Goal: Information Seeking & Learning: Learn about a topic

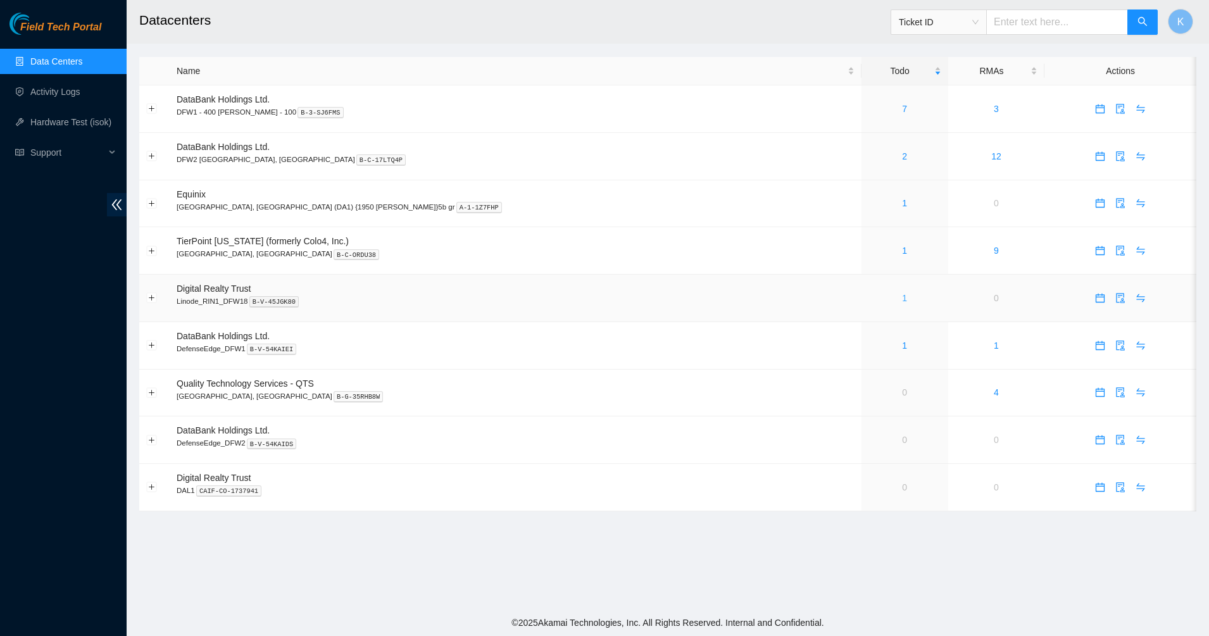
click at [902, 298] on link "1" at bounding box center [904, 298] width 5 height 10
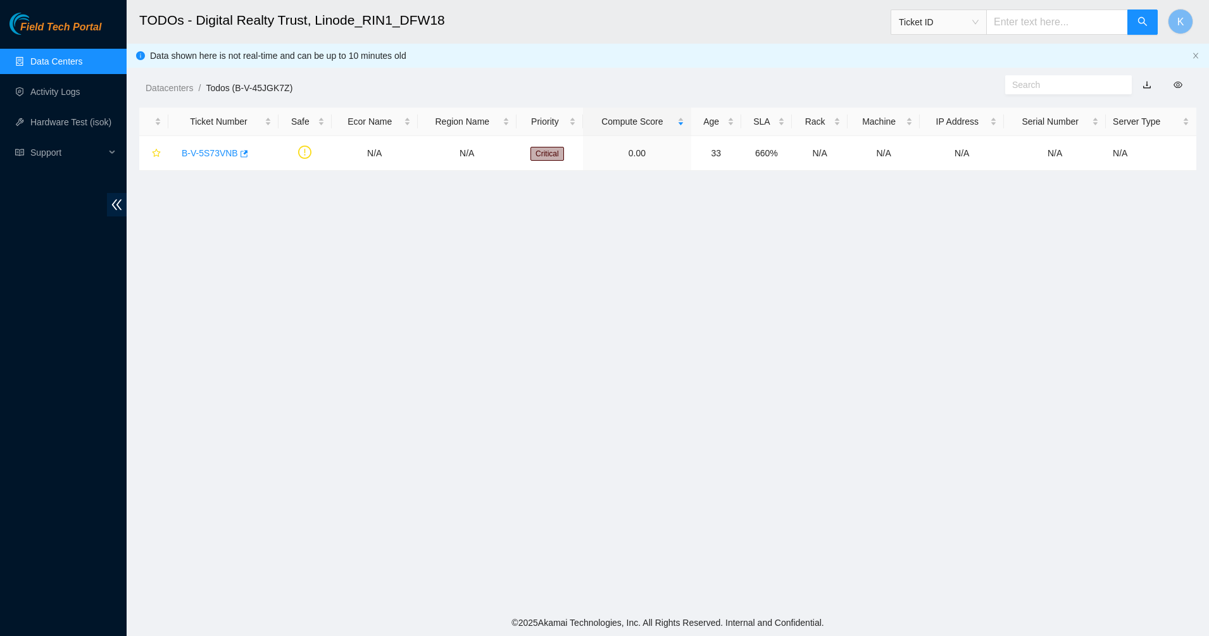
click at [65, 66] on link "Data Centers" at bounding box center [56, 61] width 52 height 10
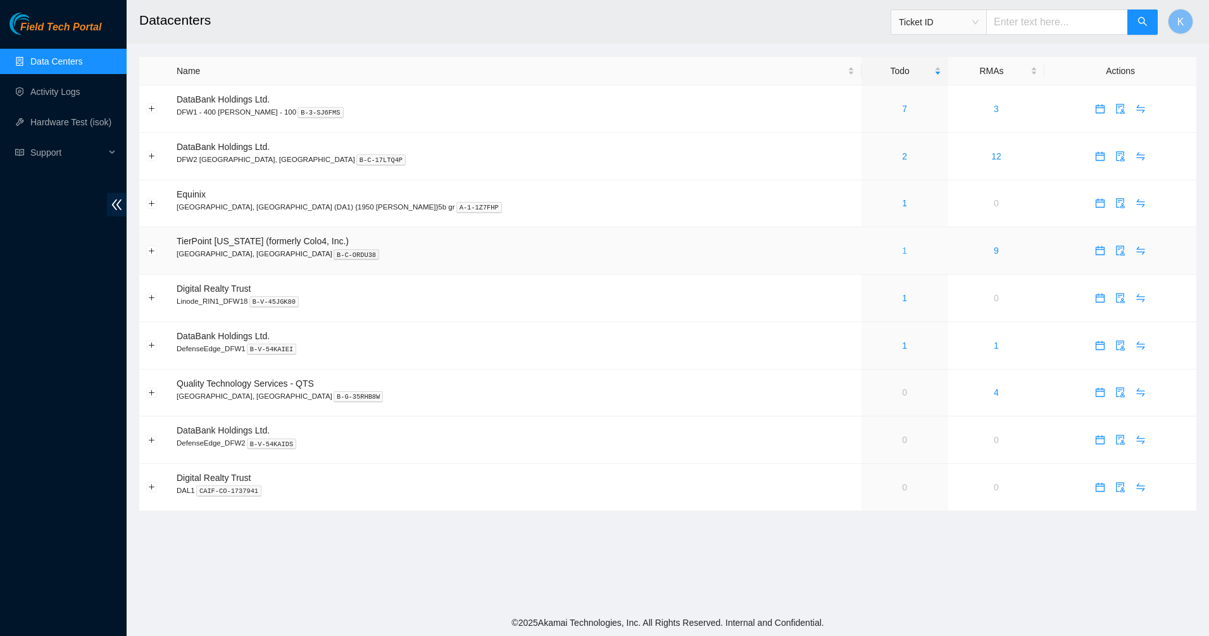
click at [902, 247] on link "1" at bounding box center [904, 251] width 5 height 10
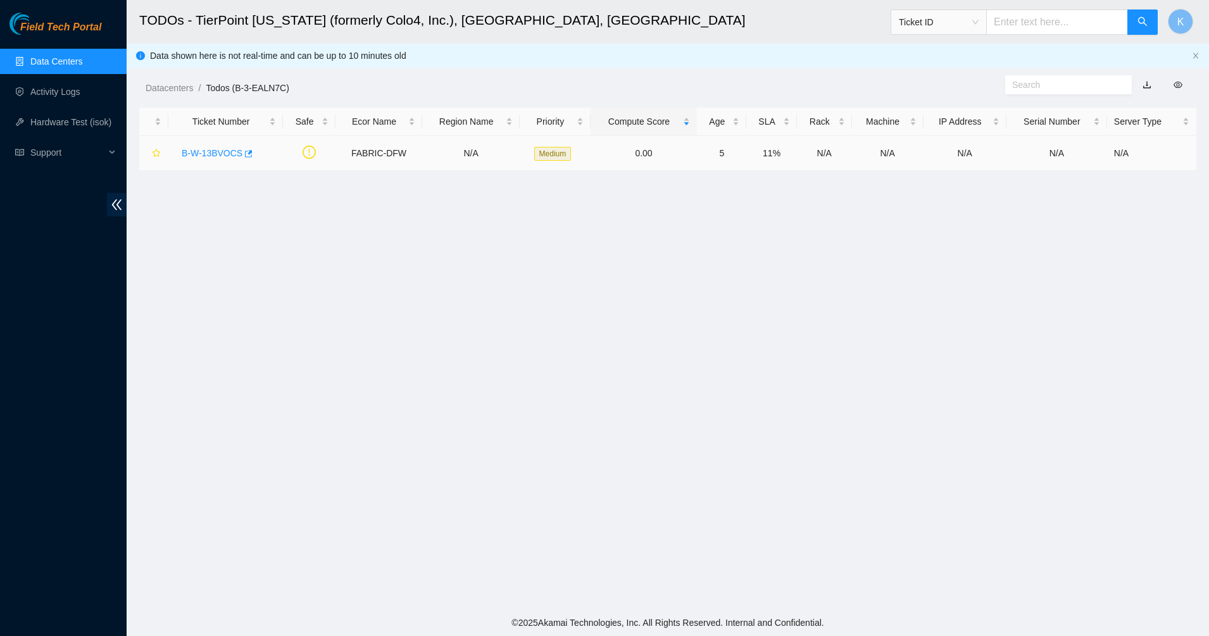
click at [217, 152] on link "B-W-13BVOCS" at bounding box center [212, 153] width 61 height 10
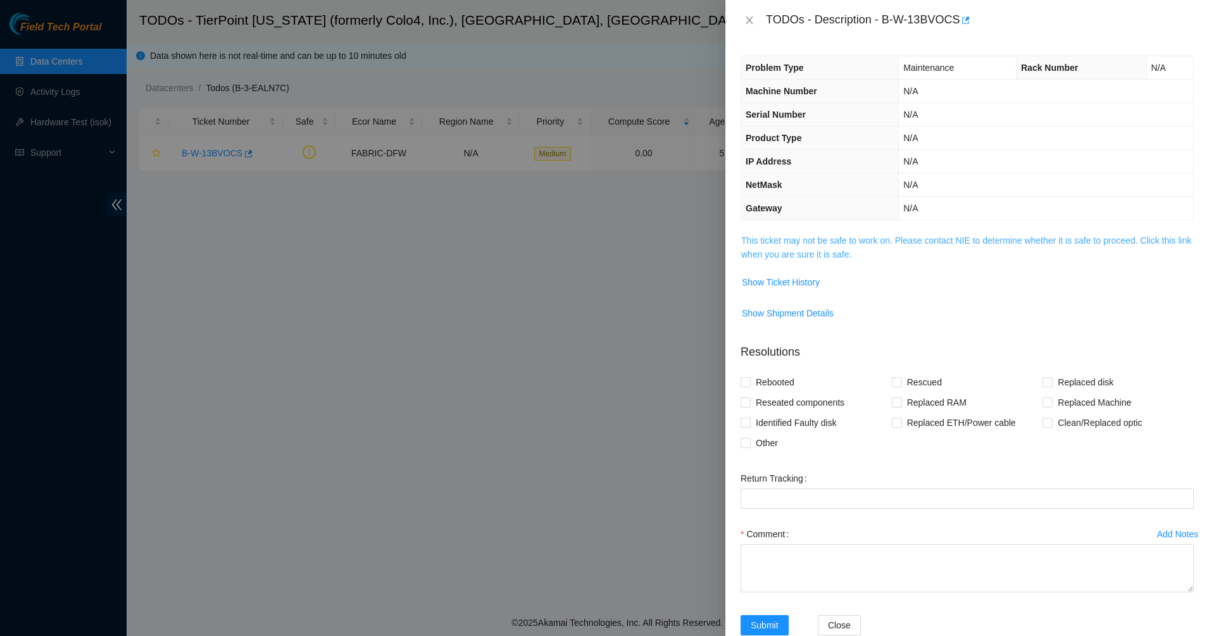
click at [805, 239] on link "This ticket may not be safe to work on. Please contact NIE to determine whether…" at bounding box center [966, 247] width 450 height 24
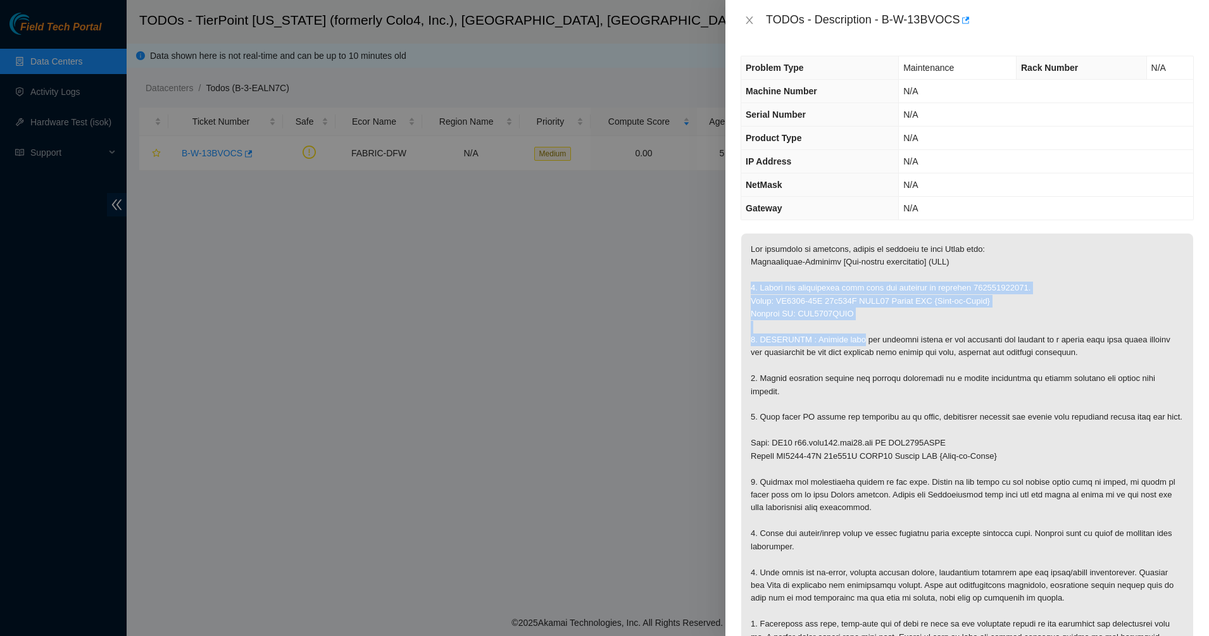
drag, startPoint x: 785, startPoint y: 274, endPoint x: 855, endPoint y: 337, distance: 94.5
click at [855, 337] on p at bounding box center [967, 457] width 452 height 446
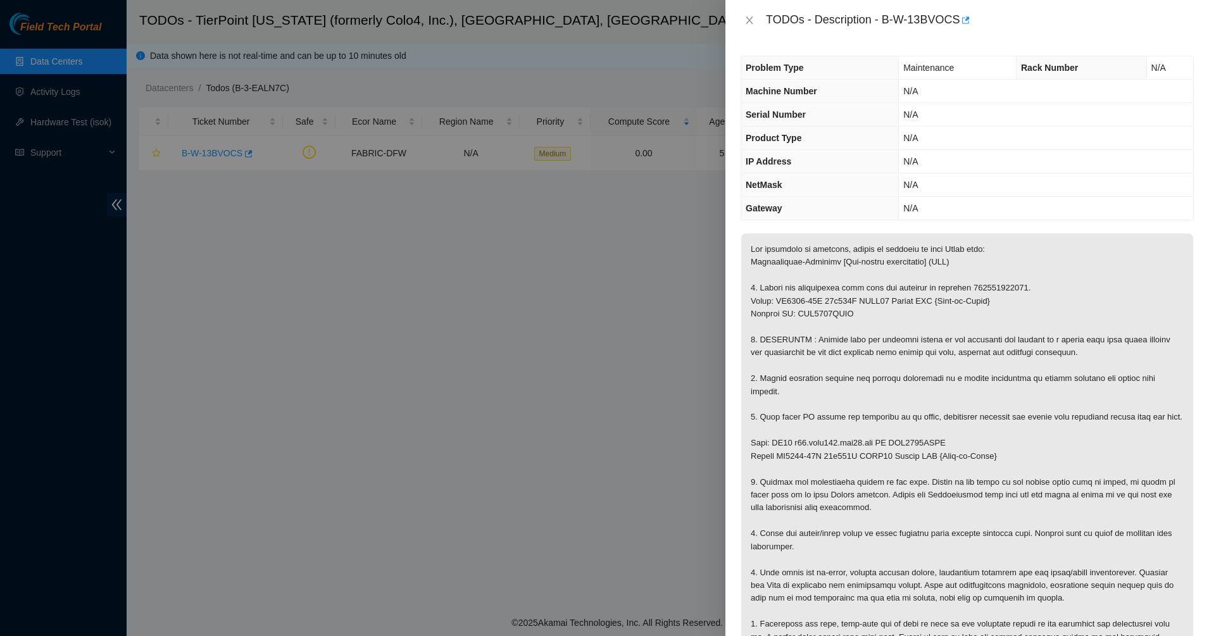
click at [787, 349] on p at bounding box center [967, 457] width 452 height 446
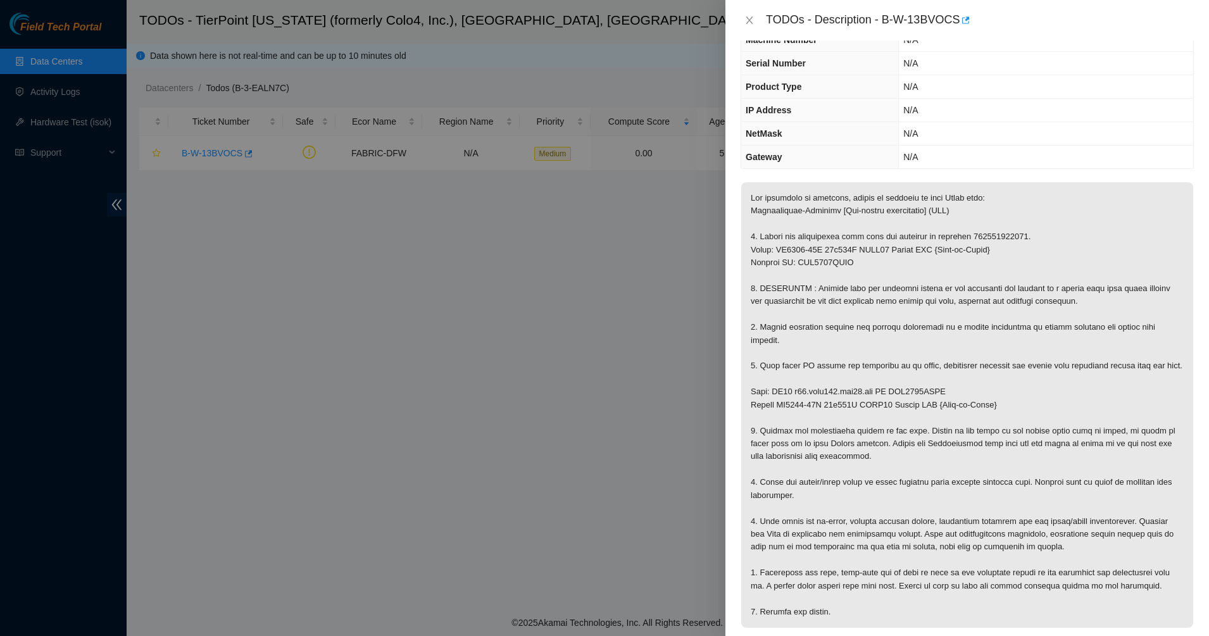
scroll to position [79, 0]
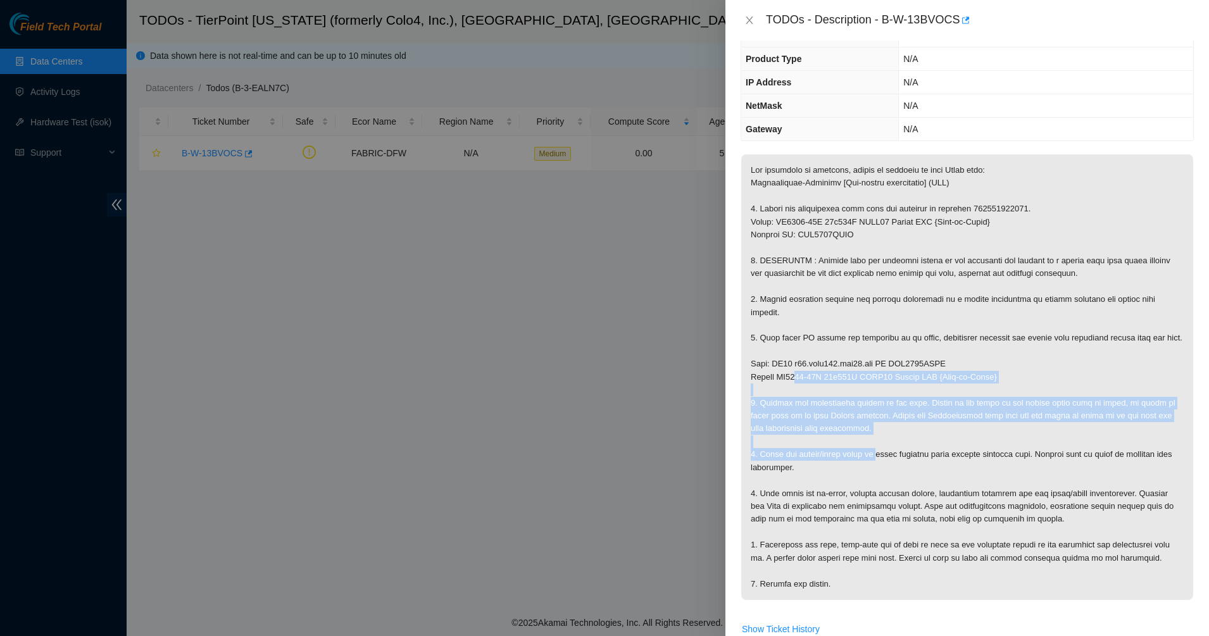
drag, startPoint x: 798, startPoint y: 382, endPoint x: 870, endPoint y: 449, distance: 98.1
click at [870, 449] on p at bounding box center [967, 377] width 452 height 446
drag, startPoint x: 870, startPoint y: 449, endPoint x: 850, endPoint y: 442, distance: 21.4
click at [861, 440] on p at bounding box center [967, 377] width 452 height 446
click at [784, 448] on p at bounding box center [967, 377] width 452 height 446
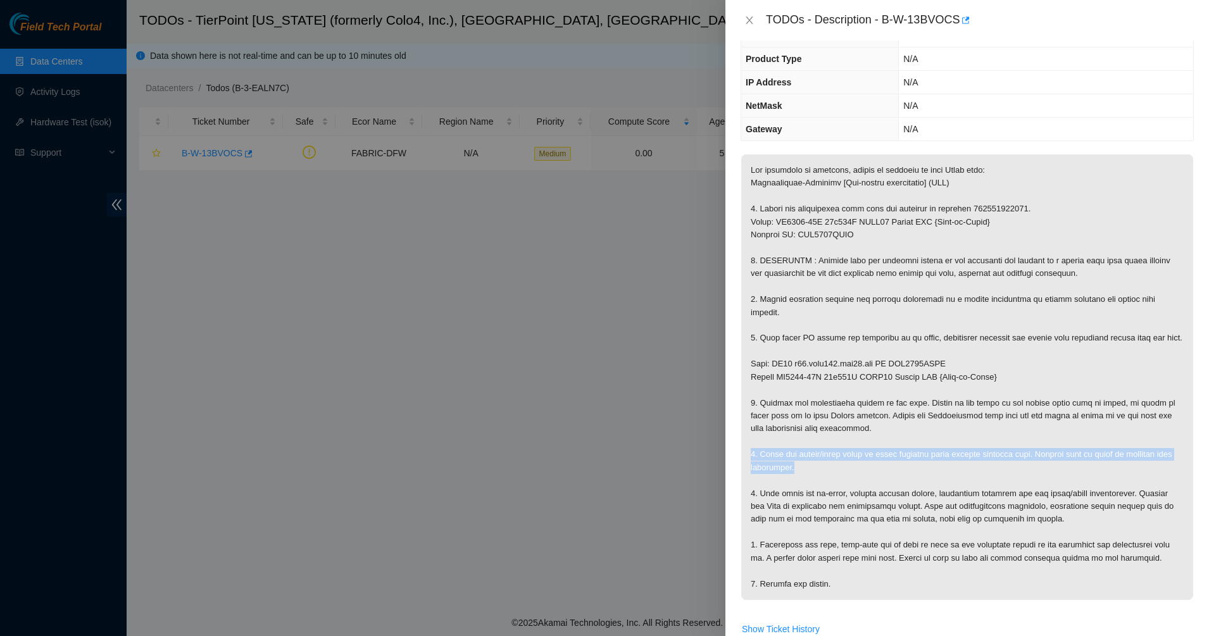
drag, startPoint x: 775, startPoint y: 441, endPoint x: 818, endPoint y: 466, distance: 50.2
click at [818, 466] on p at bounding box center [967, 377] width 452 height 446
click at [820, 466] on p at bounding box center [967, 377] width 452 height 446
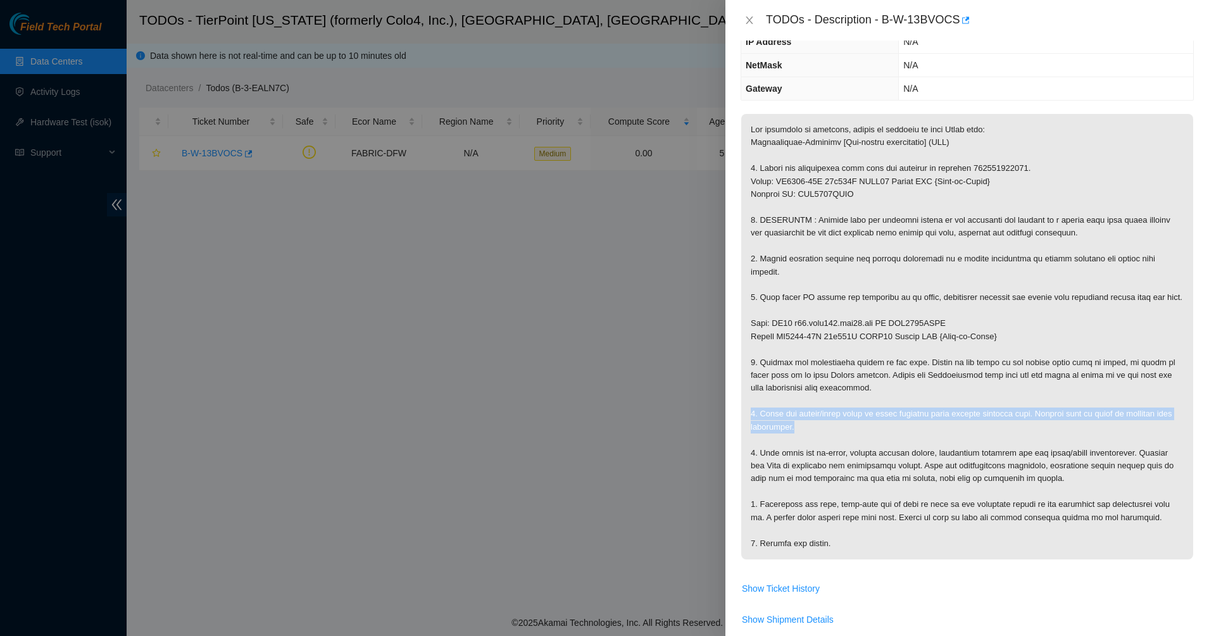
scroll to position [158, 0]
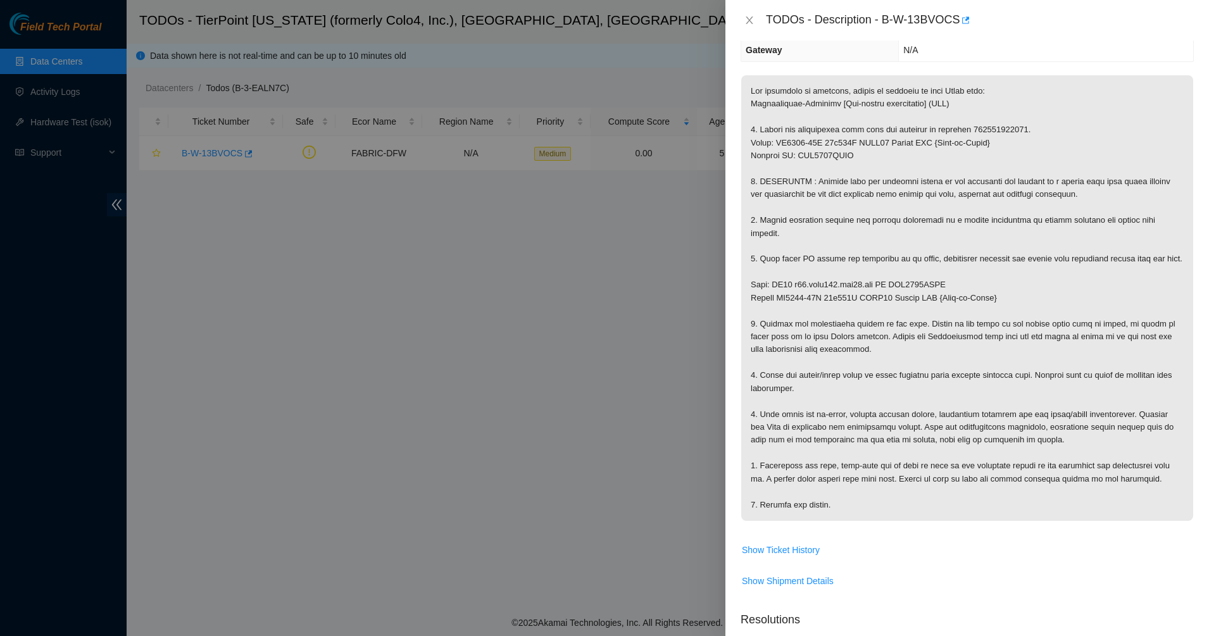
click at [786, 434] on p at bounding box center [967, 298] width 452 height 446
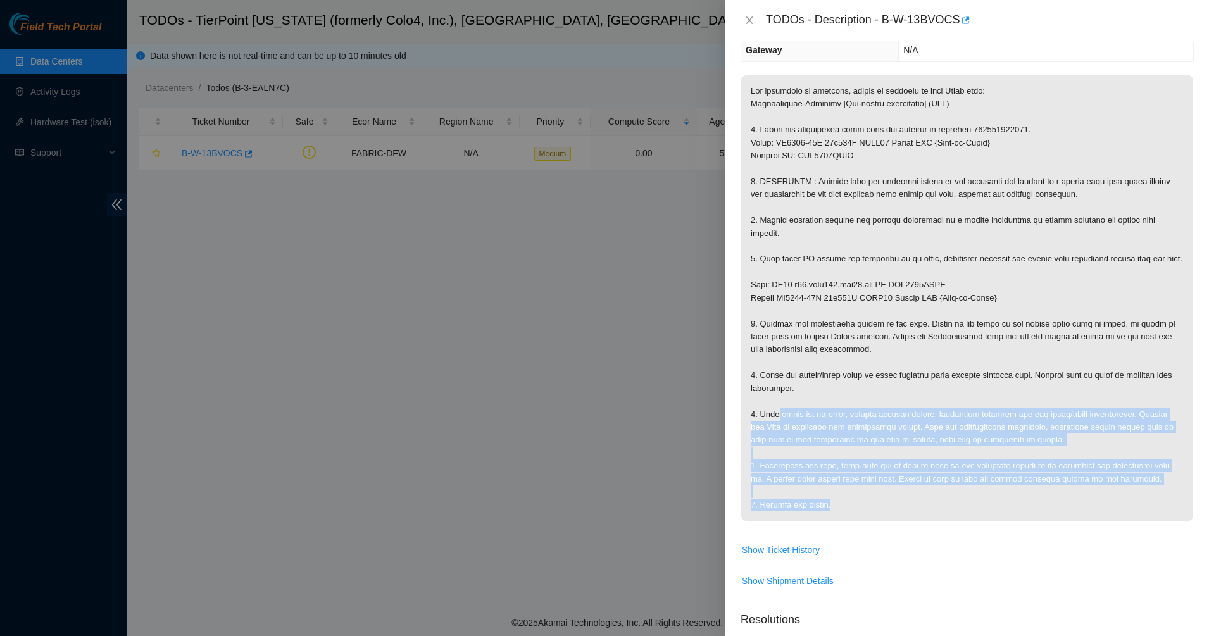
drag, startPoint x: 779, startPoint y: 418, endPoint x: 843, endPoint y: 504, distance: 106.7
click at [843, 504] on p at bounding box center [967, 298] width 452 height 446
click at [818, 506] on p at bounding box center [967, 298] width 452 height 446
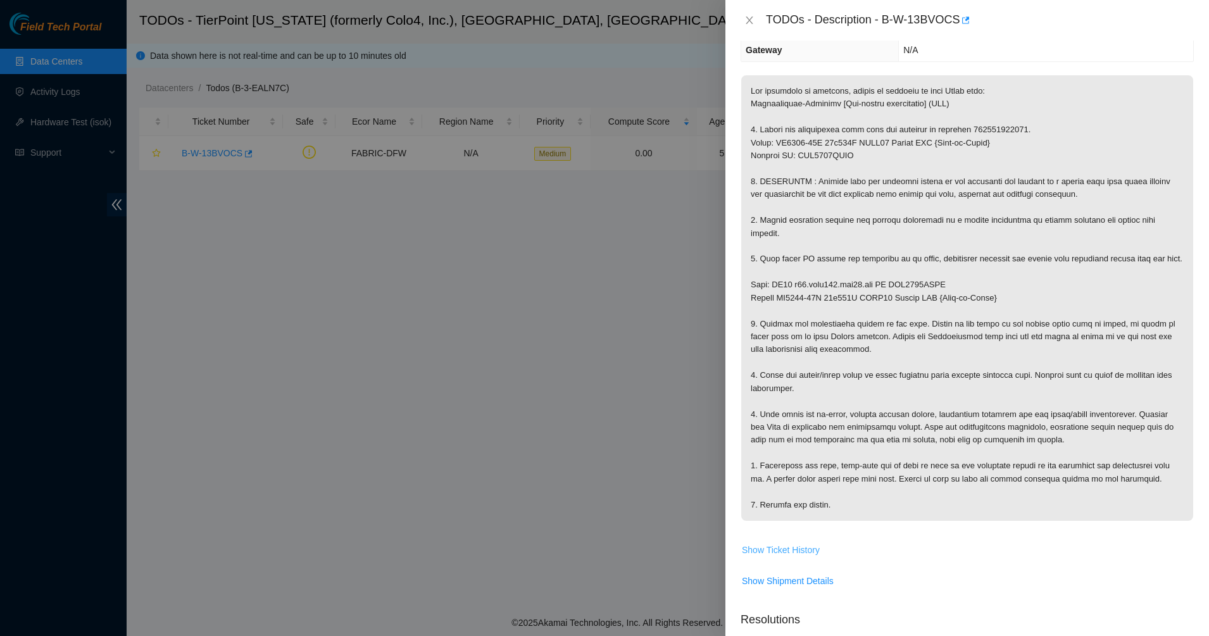
click at [789, 548] on span "Show Ticket History" at bounding box center [781, 550] width 78 height 14
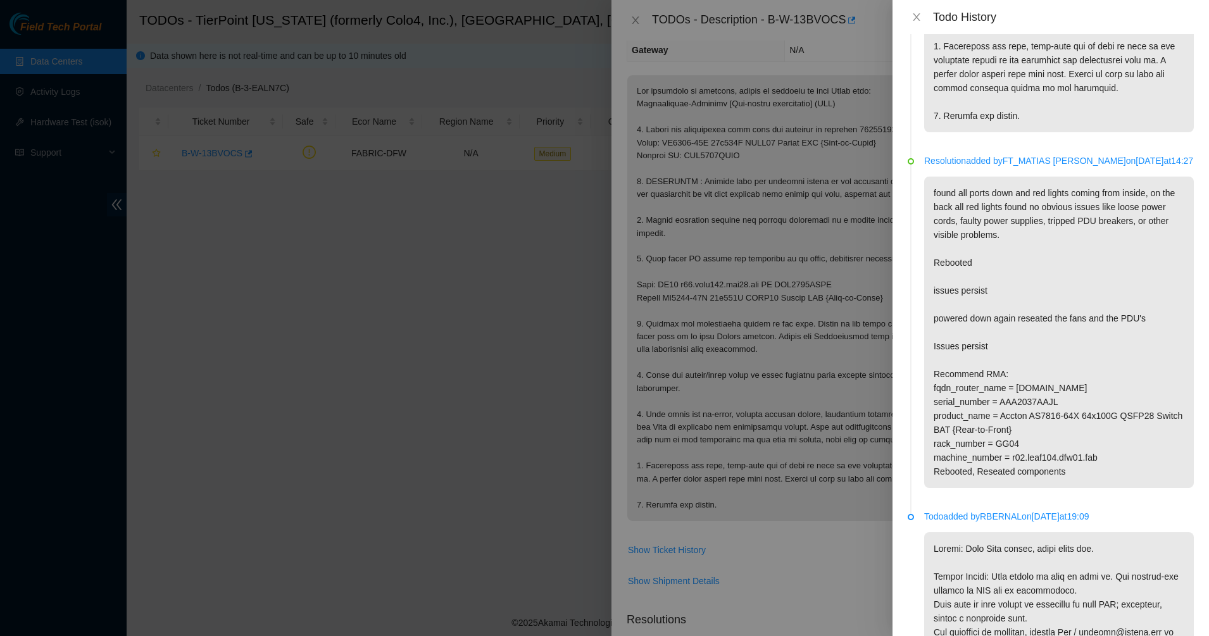
scroll to position [791, 0]
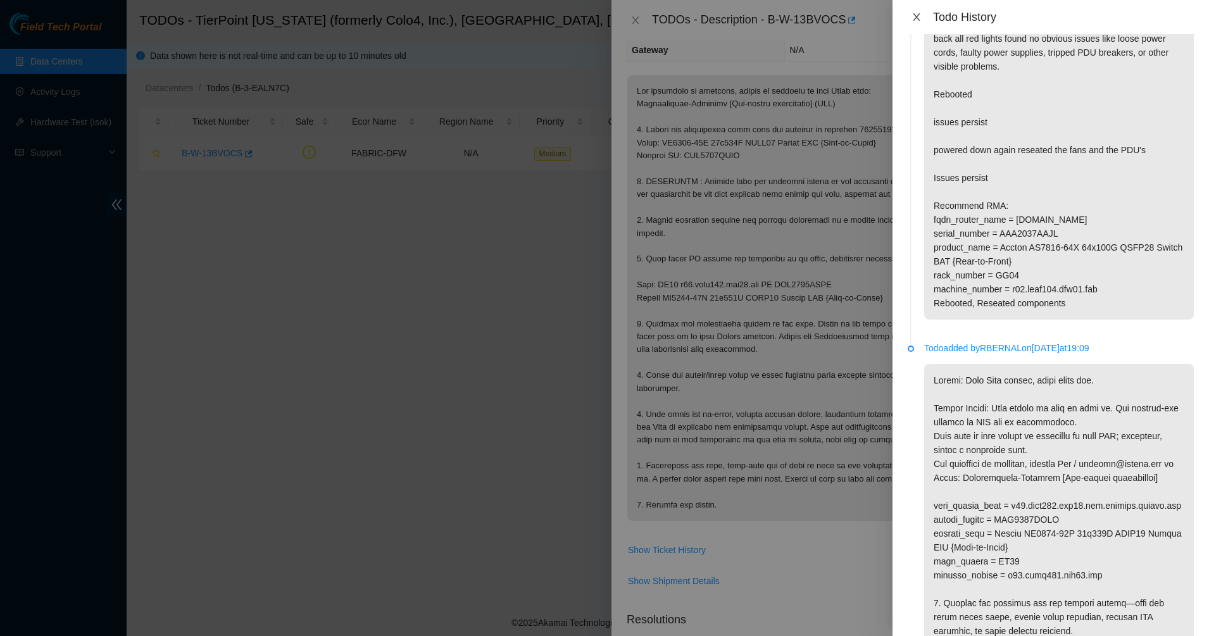
click at [918, 15] on icon "close" at bounding box center [916, 17] width 7 height 8
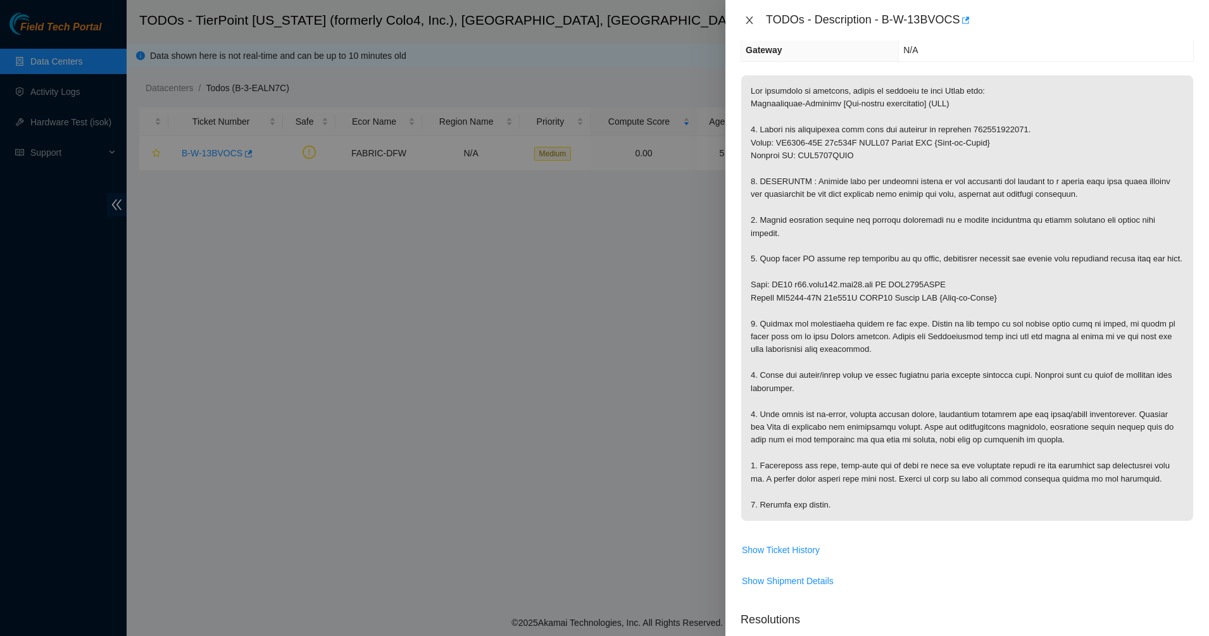
click at [747, 18] on icon "close" at bounding box center [748, 20] width 7 height 8
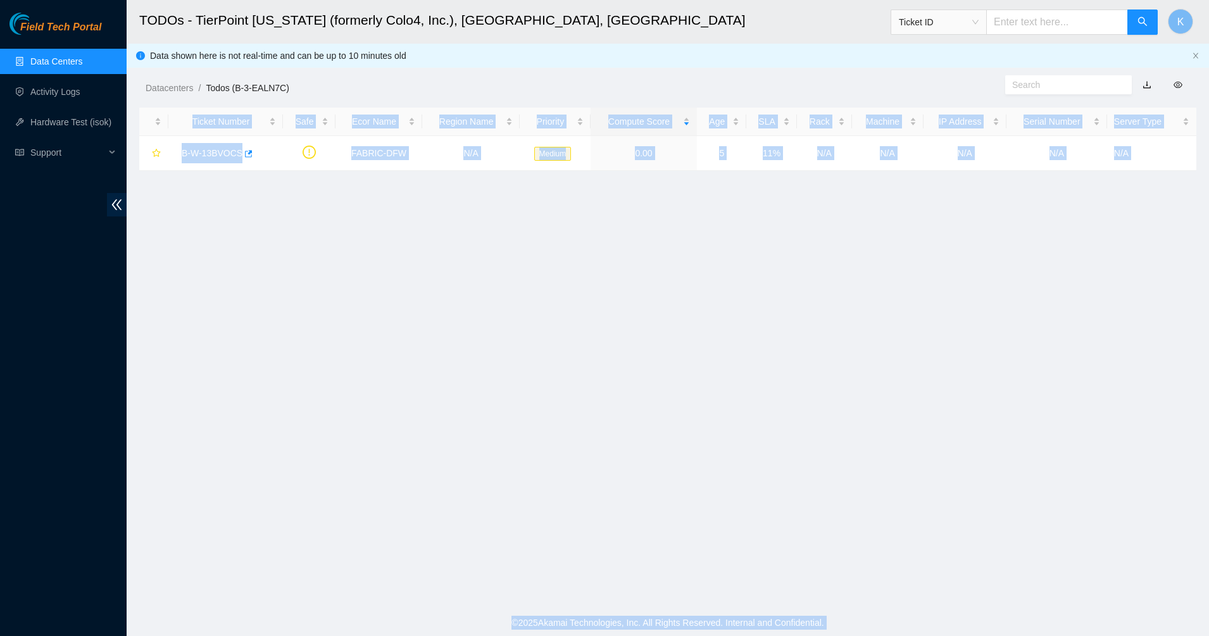
click at [487, 265] on body "Field Tech Portal Data Centers Activity Logs Hardware Test (isok) Support TODOs…" at bounding box center [604, 318] width 1209 height 636
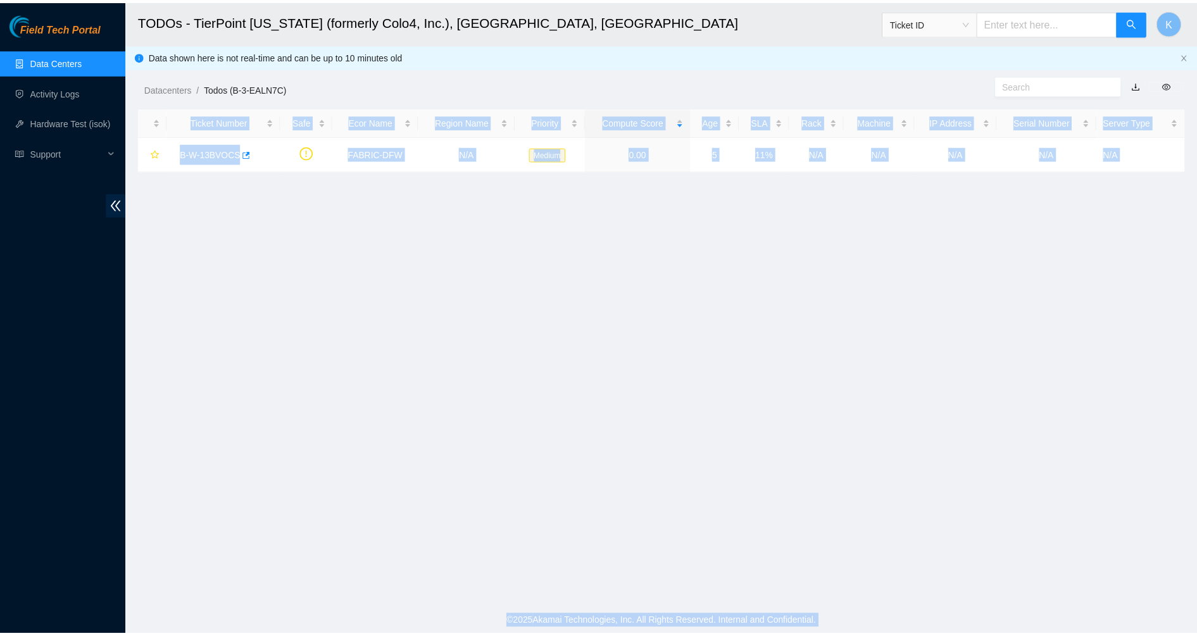
scroll to position [214, 0]
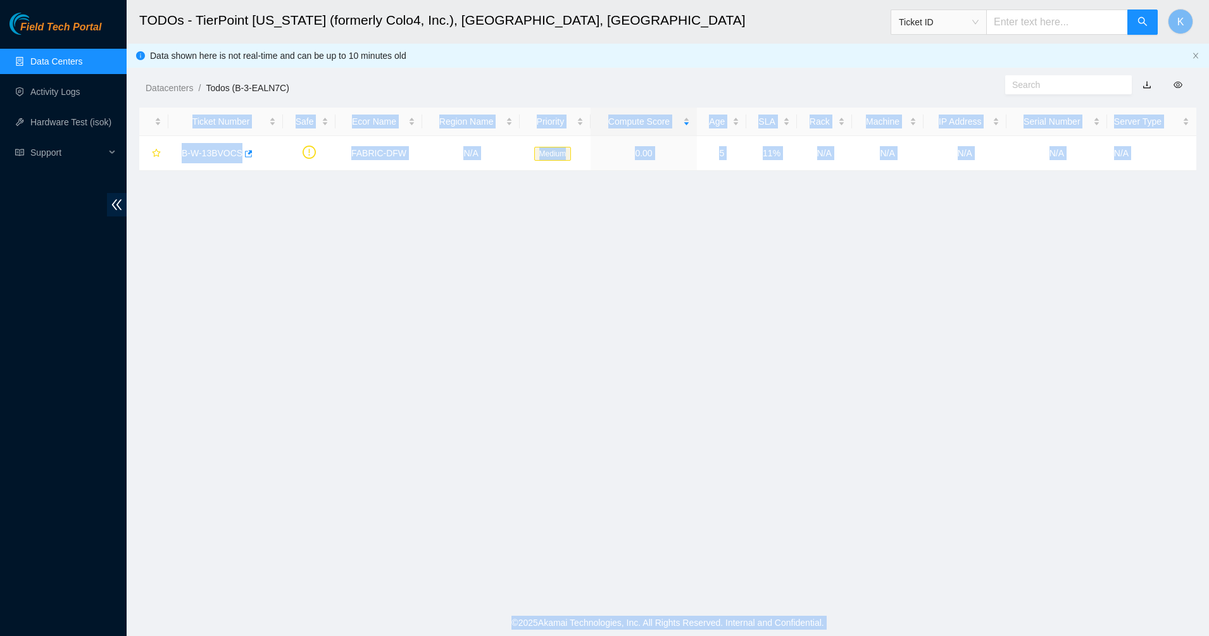
click at [168, 281] on main "TODOs - TierPoint [US_STATE] (formerly Colo4, Inc.), [GEOGRAPHIC_DATA], [GEOGRA…" at bounding box center [668, 304] width 1082 height 609
click at [235, 263] on main "TODOs - TierPoint [US_STATE] (formerly Colo4, Inc.), [GEOGRAPHIC_DATA], [GEOGRA…" at bounding box center [668, 304] width 1082 height 609
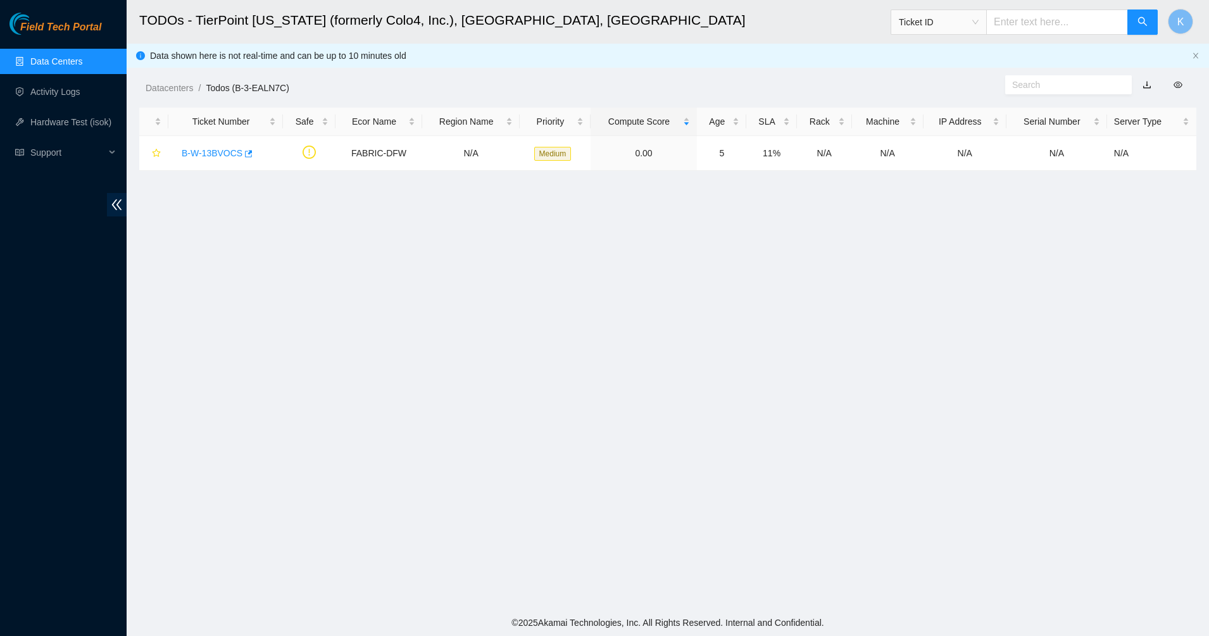
click at [68, 57] on link "Data Centers" at bounding box center [56, 61] width 52 height 10
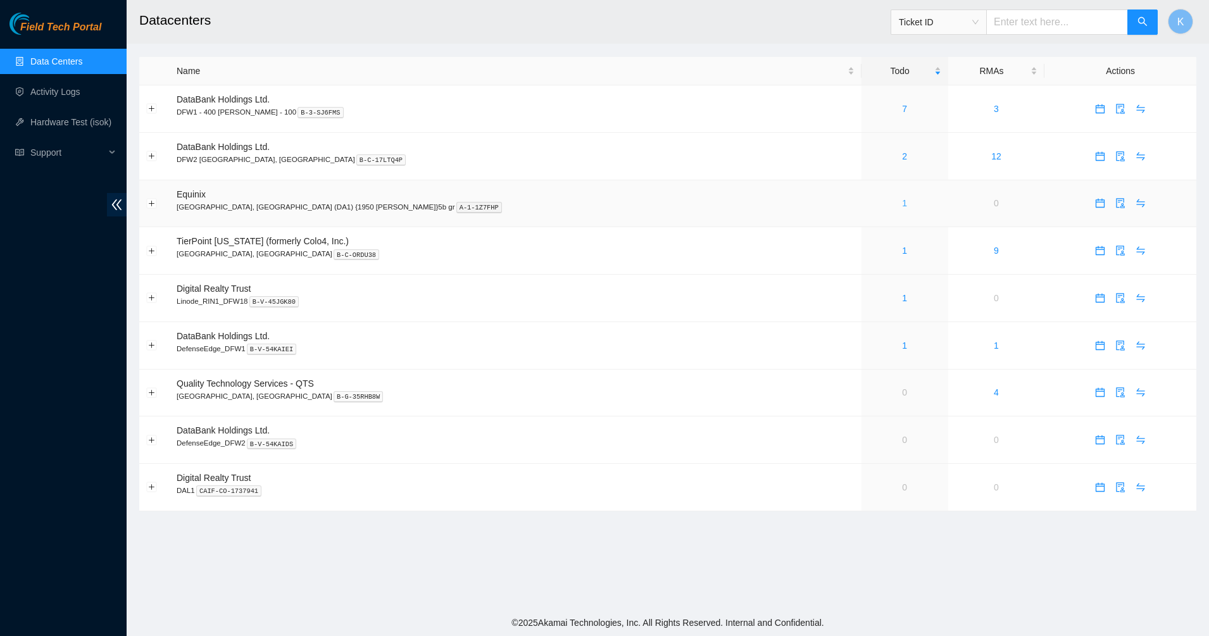
click at [902, 201] on link "1" at bounding box center [904, 203] width 5 height 10
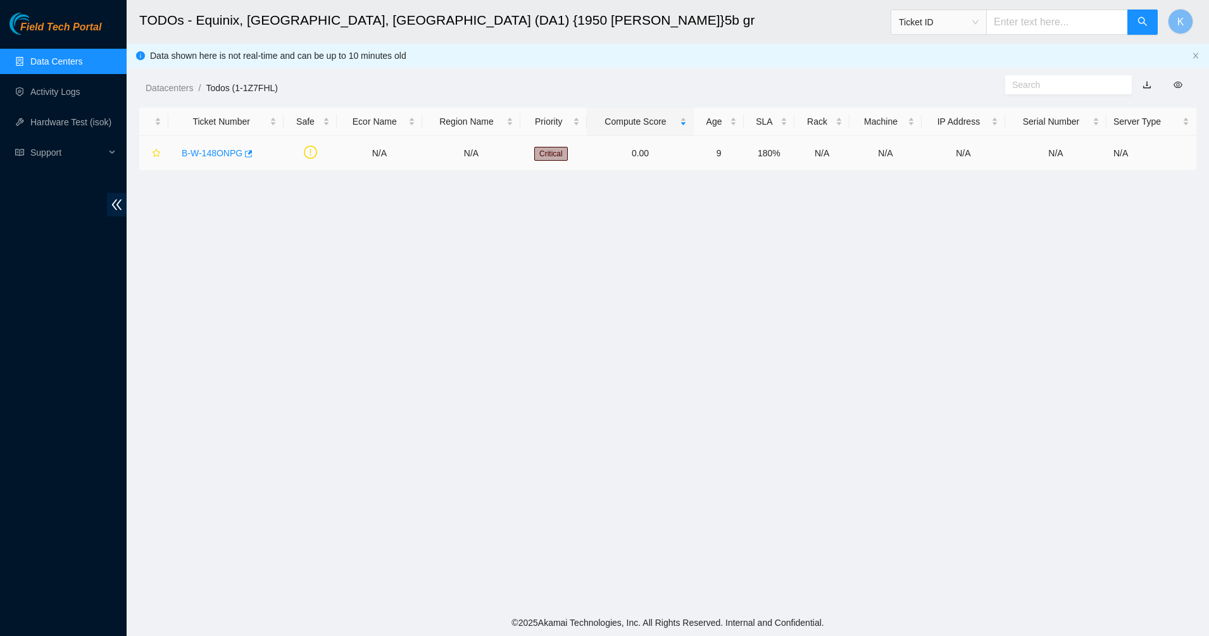
click at [216, 143] on div "B-W-148ONPG" at bounding box center [225, 153] width 101 height 20
click at [217, 150] on link "B-W-148ONPG" at bounding box center [212, 153] width 61 height 10
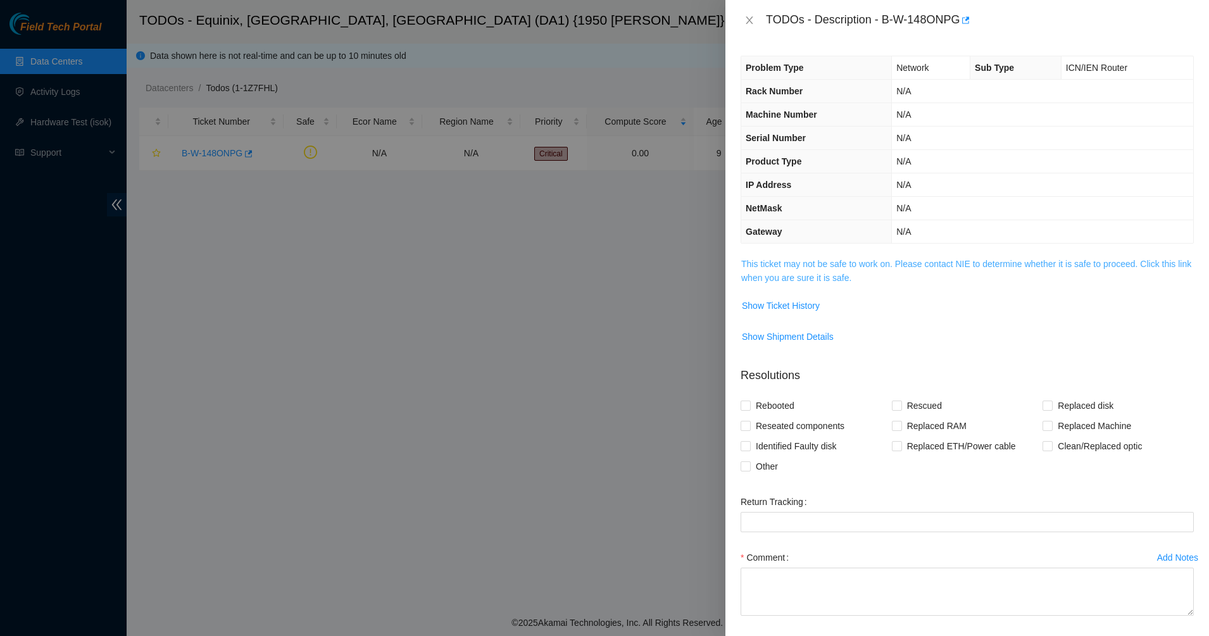
click at [797, 273] on link "This ticket may not be safe to work on. Please contact NIE to determine whether…" at bounding box center [966, 271] width 450 height 24
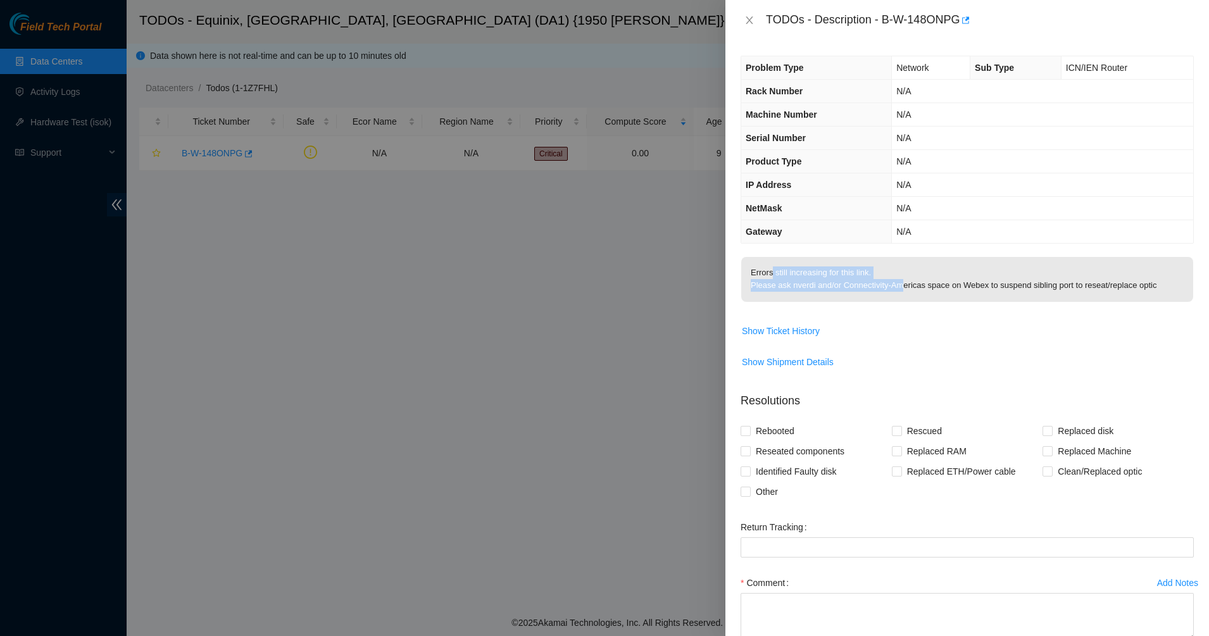
drag, startPoint x: 771, startPoint y: 278, endPoint x: 900, endPoint y: 287, distance: 129.4
click at [900, 287] on p "Errors still increasing for this link. Please ask nverdi and/or Connectivity-Am…" at bounding box center [967, 279] width 452 height 45
click at [849, 294] on p "Errors still increasing for this link. Please ask nverdi and/or Connectivity-Am…" at bounding box center [967, 279] width 452 height 45
click at [1031, 284] on p "Errors still increasing for this link. Please ask nverdi and/or Connectivity-Am…" at bounding box center [967, 279] width 452 height 45
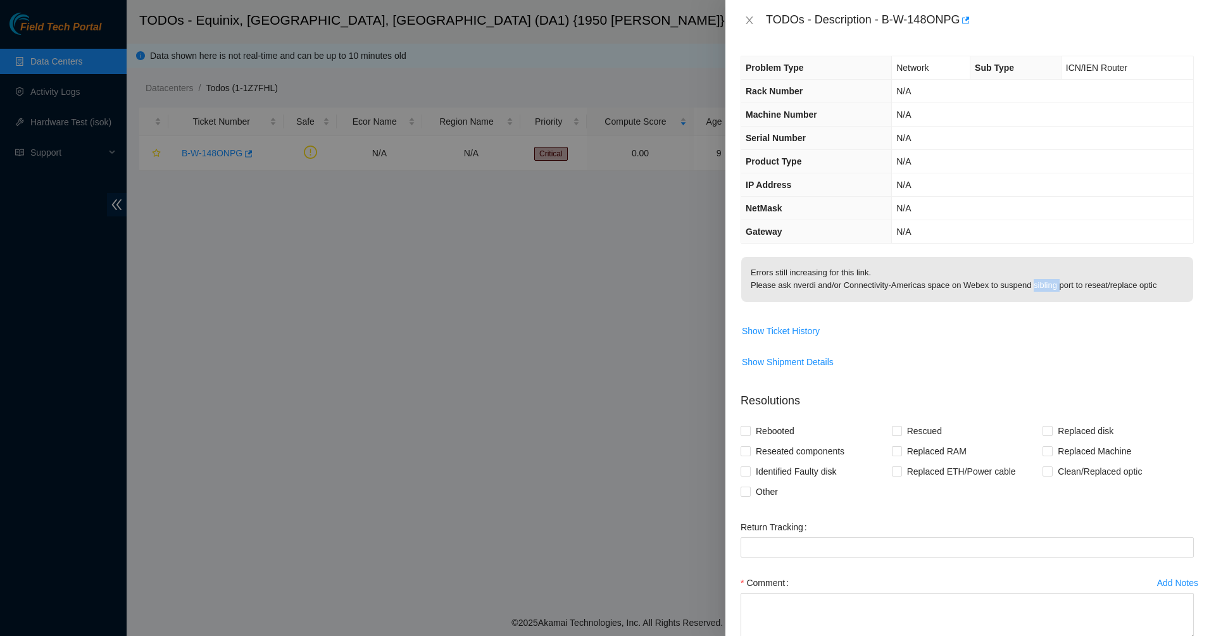
click at [1031, 284] on p "Errors still increasing for this link. Please ask nverdi and/or Connectivity-Am…" at bounding box center [967, 279] width 452 height 45
drag, startPoint x: 1031, startPoint y: 284, endPoint x: 971, endPoint y: 289, distance: 60.3
click at [971, 289] on p "Errors still increasing for this link. Please ask nverdi and/or Connectivity-Am…" at bounding box center [967, 279] width 452 height 45
click at [1020, 286] on p "Errors still increasing for this link. Please ask nverdi and/or Connectivity-Am…" at bounding box center [967, 279] width 452 height 45
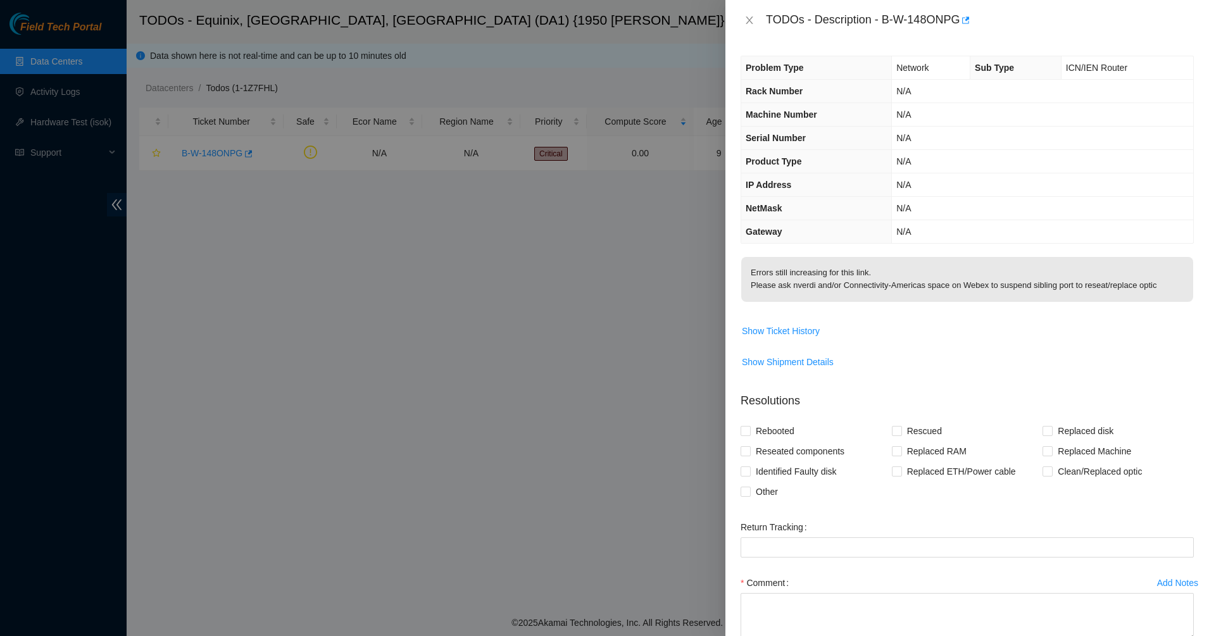
click at [1020, 286] on p "Errors still increasing for this link. Please ask nverdi and/or Connectivity-Am…" at bounding box center [967, 279] width 452 height 45
drag, startPoint x: 1020, startPoint y: 286, endPoint x: 900, endPoint y: 296, distance: 120.0
click at [915, 295] on p "Errors still increasing for this link. Please ask nverdi and/or Connectivity-Am…" at bounding box center [967, 279] width 452 height 45
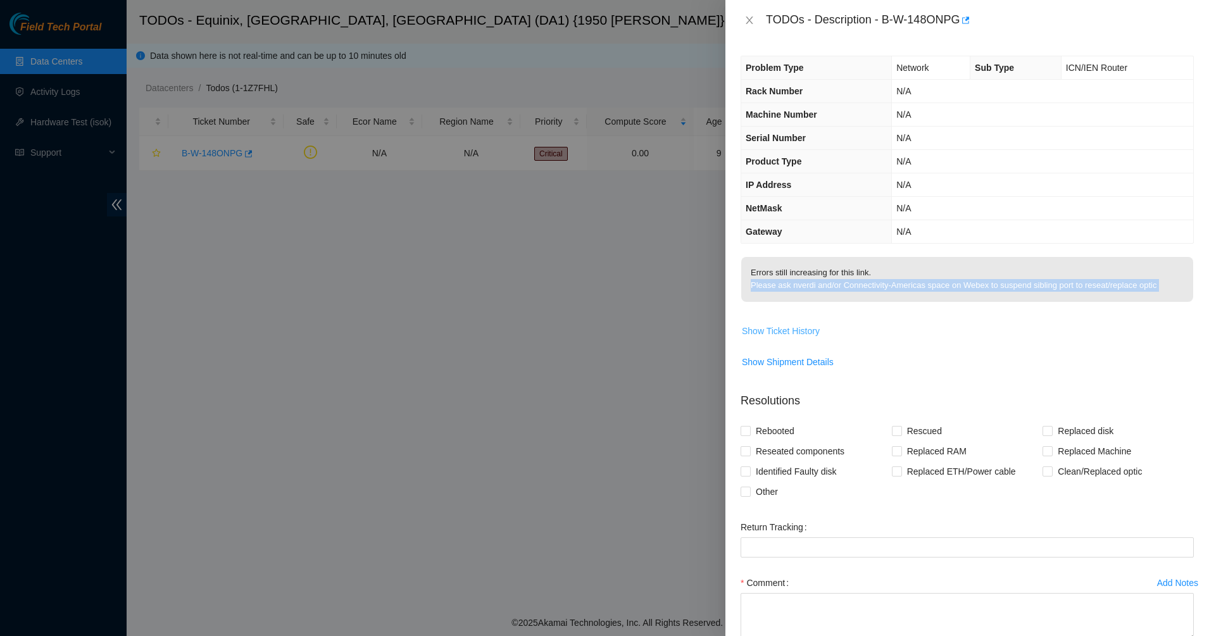
click at [758, 327] on span "Show Ticket History" at bounding box center [781, 331] width 78 height 14
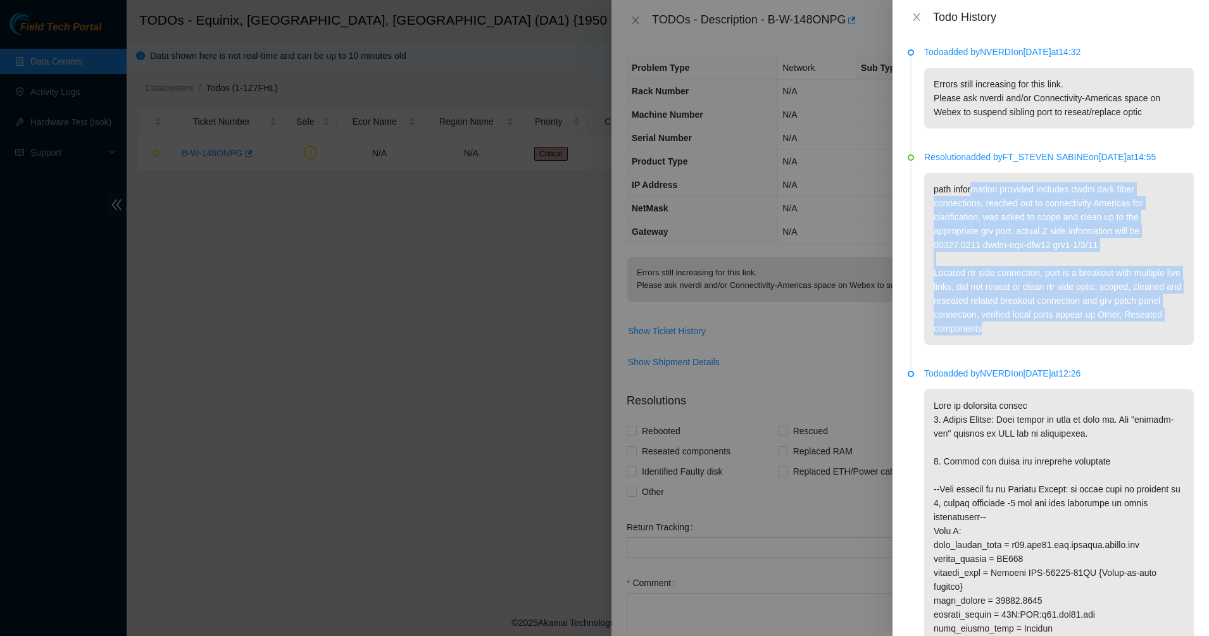
drag, startPoint x: 971, startPoint y: 185, endPoint x: 1042, endPoint y: 342, distance: 171.6
click at [1042, 342] on div "Resolution added by [PERSON_NAME] on [DATE] 14:55 path information provided inc…" at bounding box center [1059, 247] width 270 height 195
drag, startPoint x: 1042, startPoint y: 342, endPoint x: 1036, endPoint y: 349, distance: 9.9
click at [1037, 345] on p "path information provided includes dwdm dark fiber connections, reached out to …" at bounding box center [1059, 259] width 270 height 172
click at [1033, 345] on p "path information provided includes dwdm dark fiber connections, reached out to …" at bounding box center [1059, 259] width 270 height 172
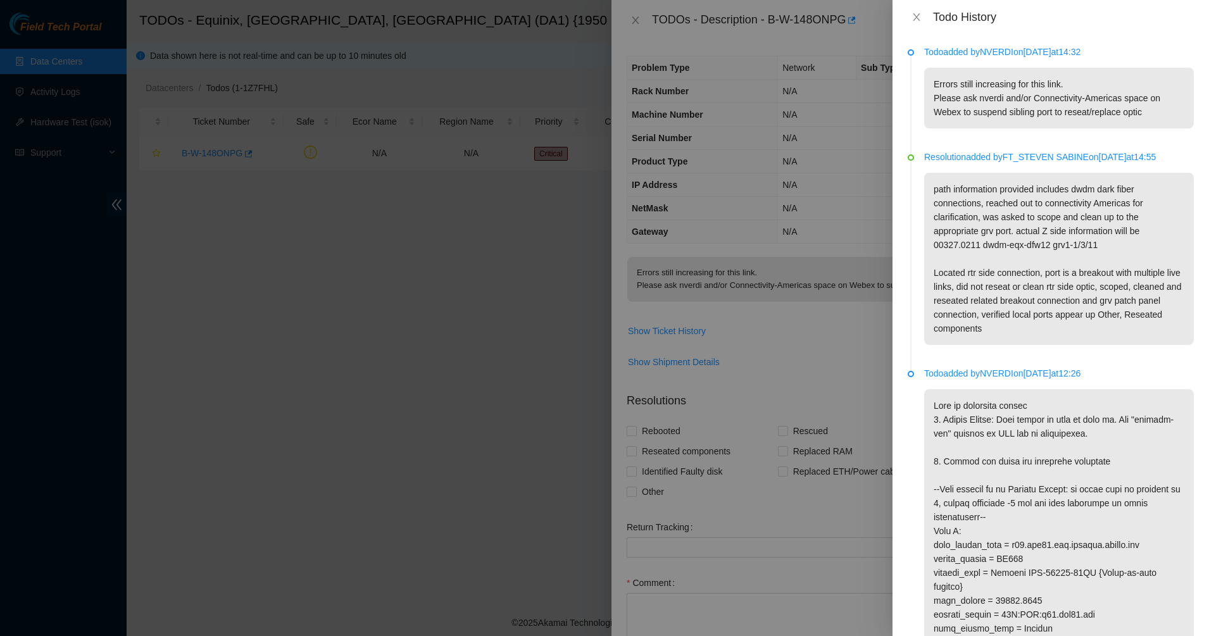
click at [947, 127] on p "Errors still increasing for this link. Please ask nverdi and/or Connectivity-Am…" at bounding box center [1059, 98] width 270 height 61
click at [917, 12] on icon "close" at bounding box center [916, 17] width 10 height 10
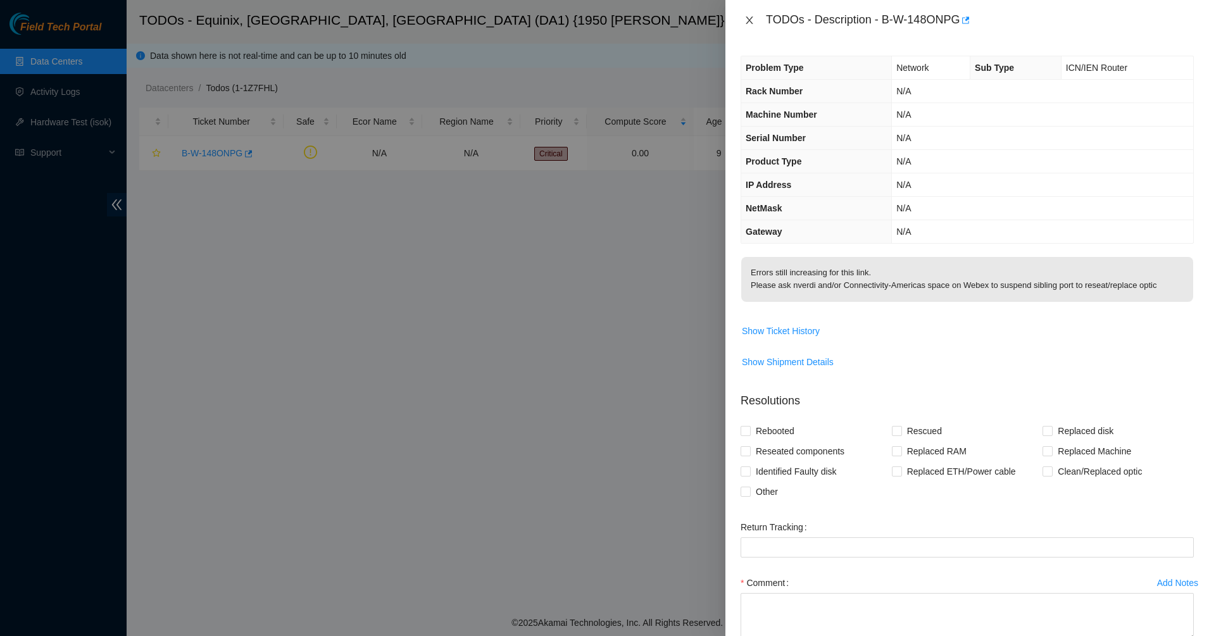
click at [744, 22] on button "Close" at bounding box center [749, 21] width 18 height 12
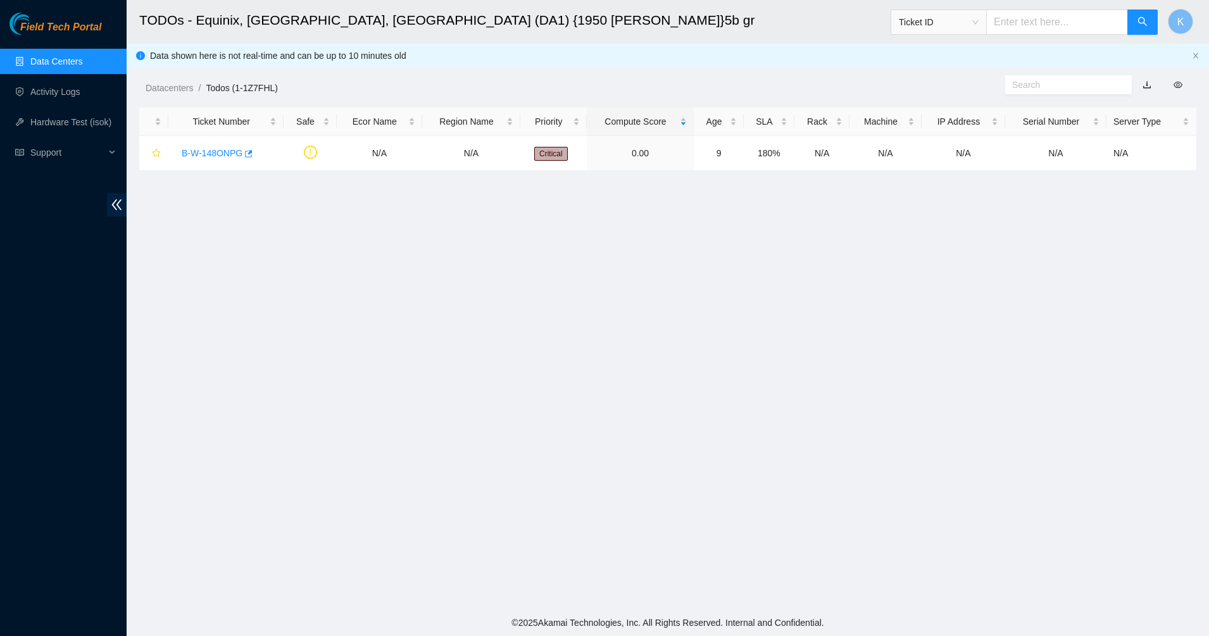
click at [547, 258] on main "TODOs - Equinix, [GEOGRAPHIC_DATA], [GEOGRAPHIC_DATA] (DA1) {1950 [PERSON_NAME]…" at bounding box center [668, 304] width 1082 height 609
click at [58, 66] on link "Data Centers" at bounding box center [56, 61] width 52 height 10
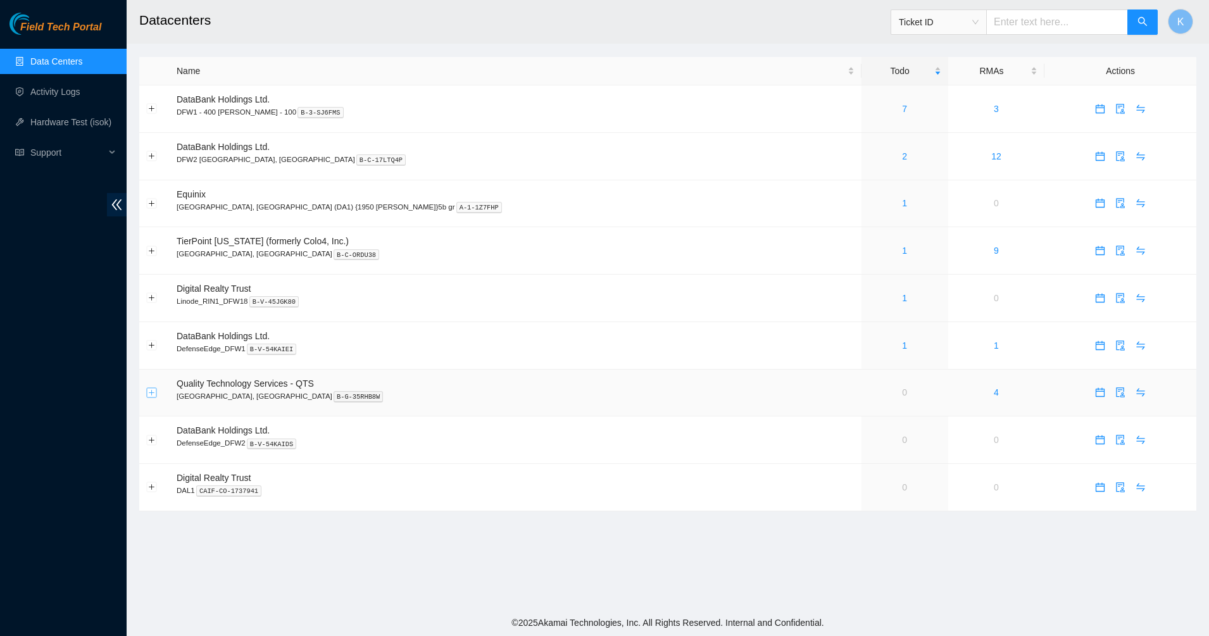
click at [149, 392] on button "Expand row" at bounding box center [152, 392] width 10 height 10
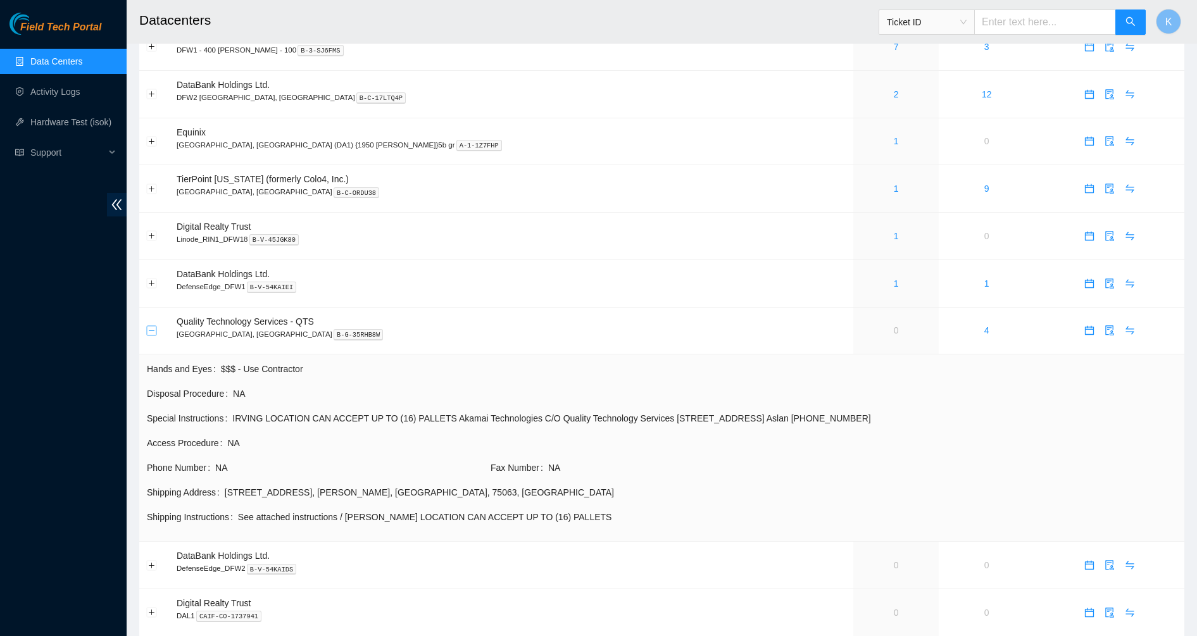
scroll to position [79, 0]
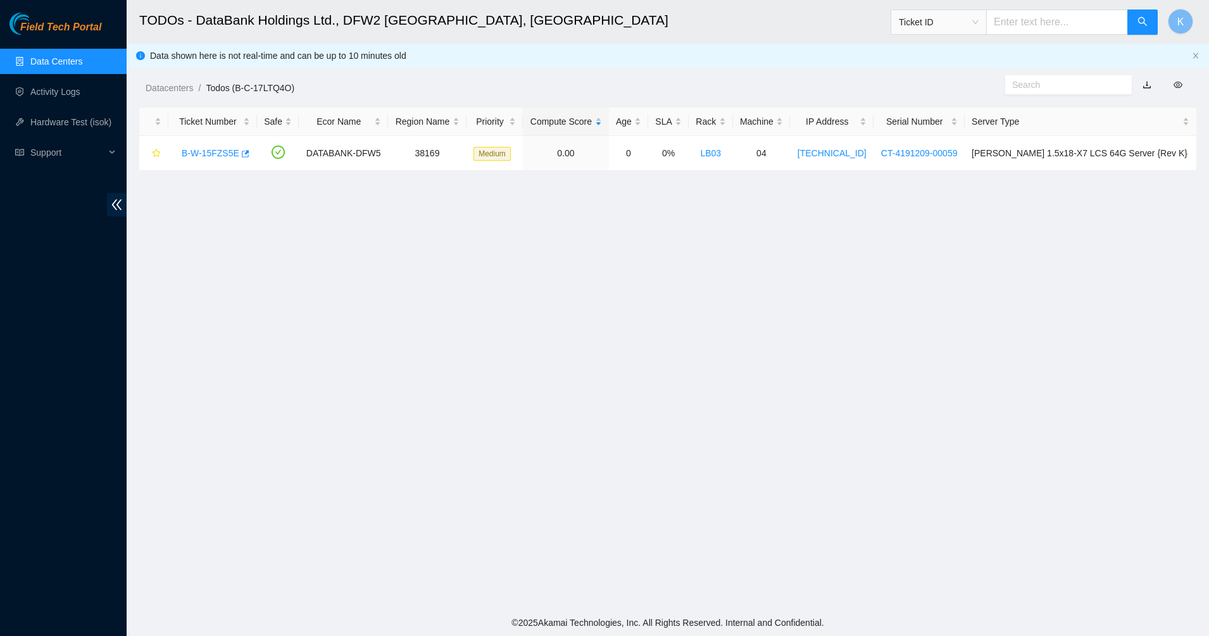
click at [49, 63] on link "Data Centers" at bounding box center [56, 61] width 52 height 10
